Goal: Use online tool/utility: Utilize a website feature to perform a specific function

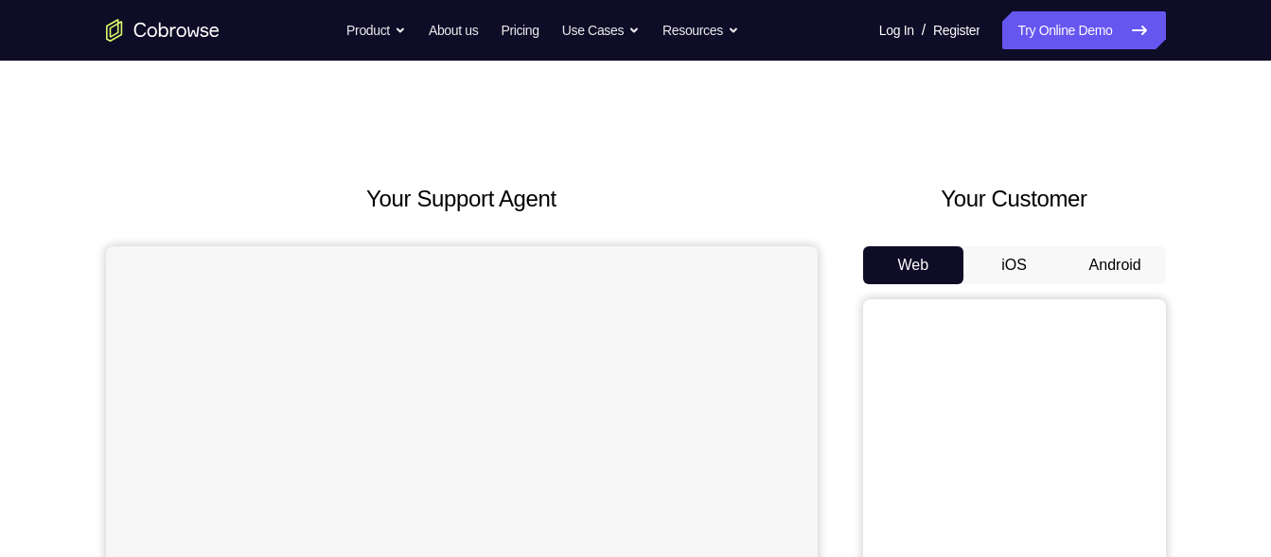
click at [1075, 265] on button "Android" at bounding box center [1115, 265] width 101 height 38
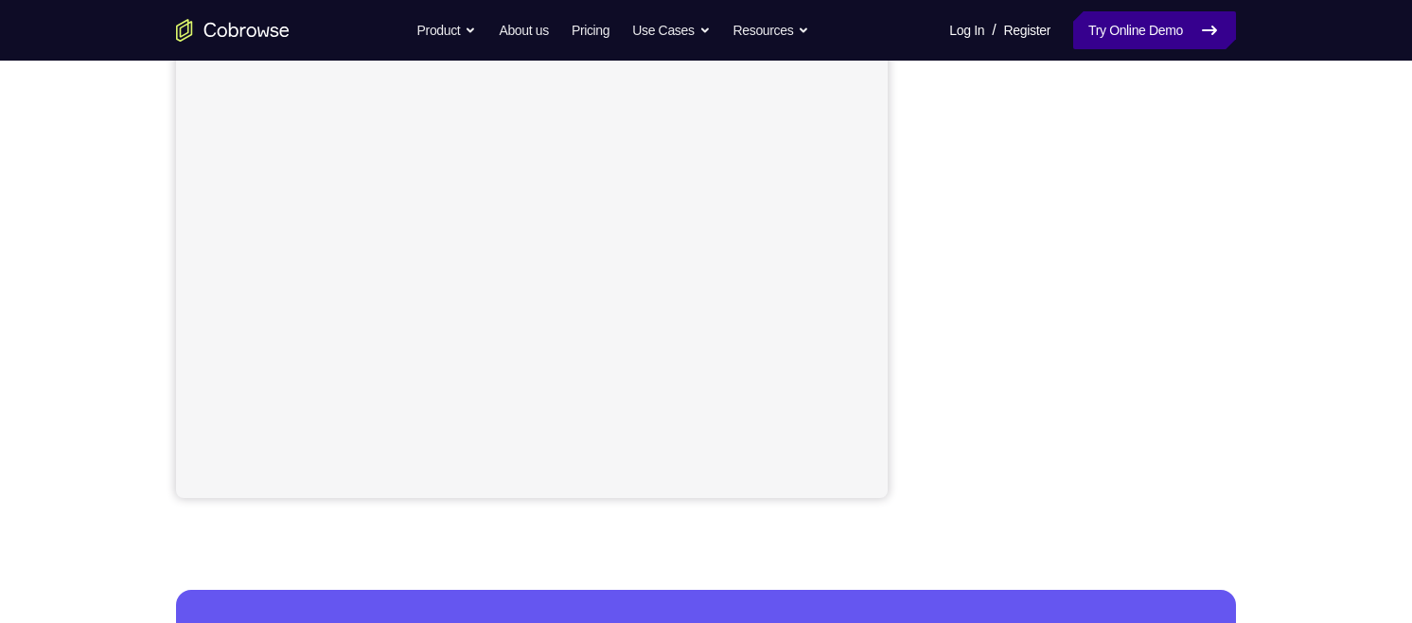
scroll to position [379, 0]
